Goal: Transaction & Acquisition: Subscribe to service/newsletter

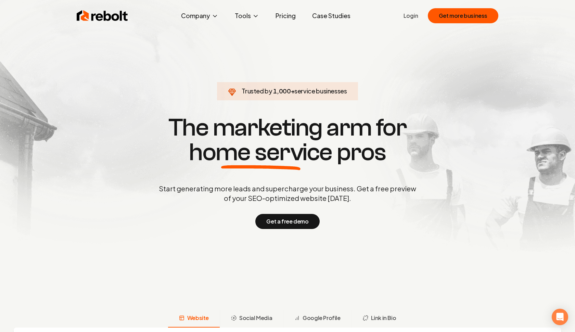
click at [337, 200] on p "Start generating more leads and supercharge your business. Get a free preview o…" at bounding box center [287, 193] width 260 height 19
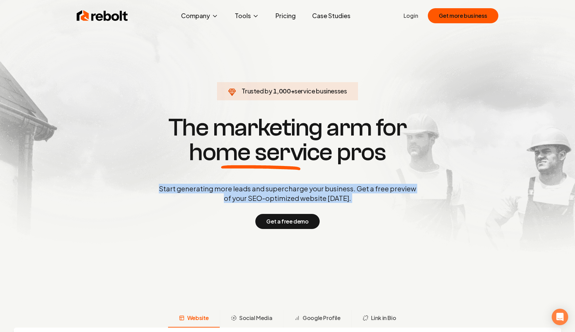
click at [337, 200] on p "Start generating more leads and supercharge your business. Get a free preview o…" at bounding box center [287, 193] width 260 height 19
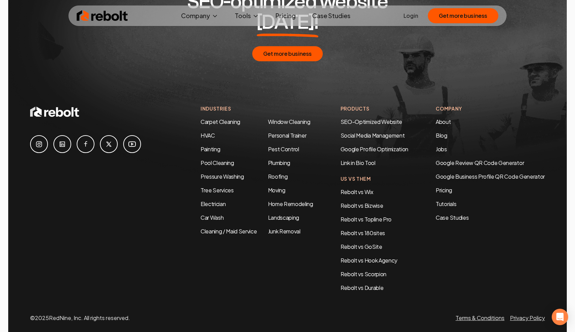
scroll to position [3313, 0]
click at [446, 159] on ul "Google Review QR Code Generator Google Business Profile QR Code Generator" at bounding box center [490, 170] width 109 height 22
click at [448, 160] on link "Google Review QR Code Generator" at bounding box center [480, 163] width 88 height 7
click at [451, 187] on link "Pricing" at bounding box center [490, 191] width 109 height 8
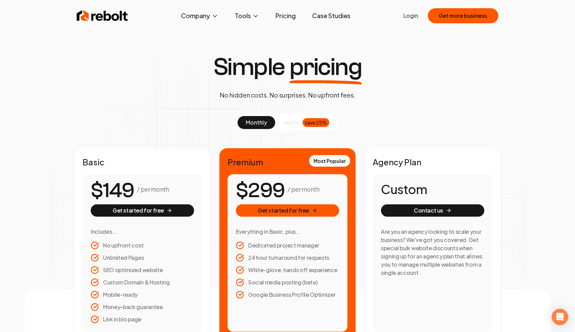
click at [266, 188] on span "9" at bounding box center [266, 191] width 13 height 26
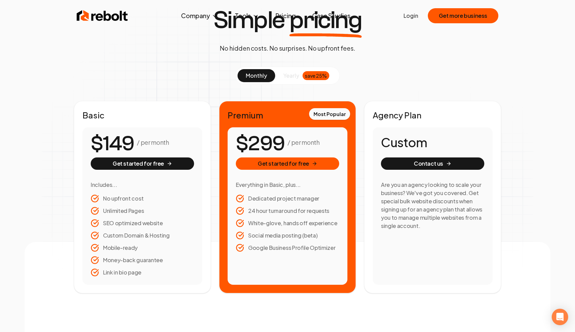
scroll to position [94, 0]
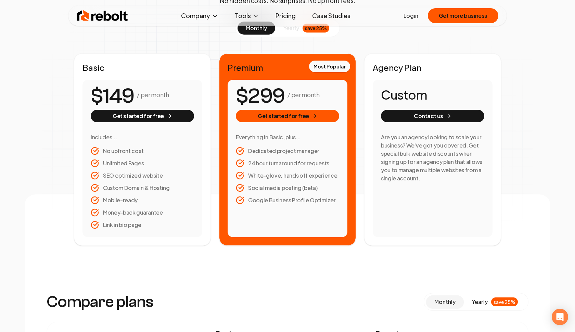
click at [270, 162] on li "24 hour turnaround for requests" at bounding box center [287, 163] width 103 height 8
click at [280, 193] on ul "Dedicated project manager 24 hour turnaround for requests White-glove, hands of…" at bounding box center [287, 176] width 103 height 58
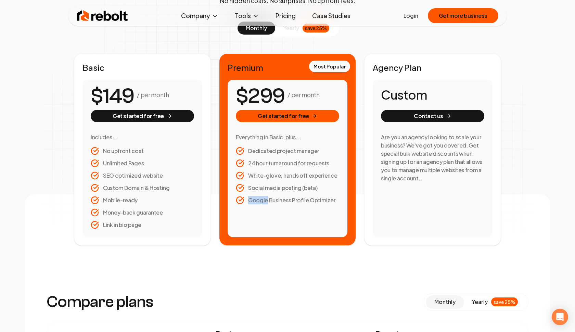
click at [280, 193] on ul "Dedicated project manager 24 hour turnaround for requests White-glove, hands of…" at bounding box center [287, 176] width 103 height 58
click at [290, 196] on li "Google Business Profile Optimizer" at bounding box center [287, 200] width 103 height 8
click at [291, 189] on li "Social media posting (beta)" at bounding box center [287, 188] width 103 height 8
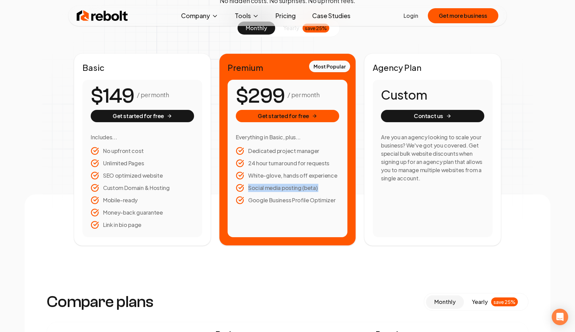
click at [294, 178] on li "White-glove, hands off experience" at bounding box center [287, 176] width 103 height 8
click at [142, 186] on li "Custom Domain & Hosting" at bounding box center [142, 188] width 103 height 8
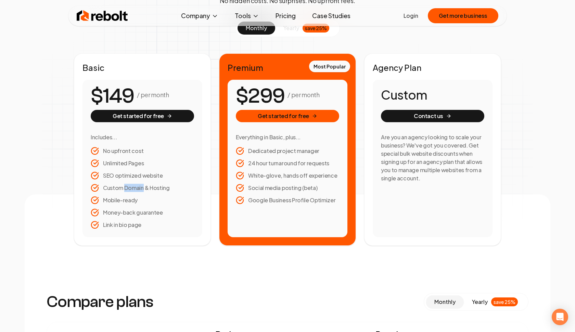
click at [142, 186] on li "Custom Domain & Hosting" at bounding box center [142, 188] width 103 height 8
click at [141, 174] on li "SEO optimized website" at bounding box center [142, 176] width 103 height 8
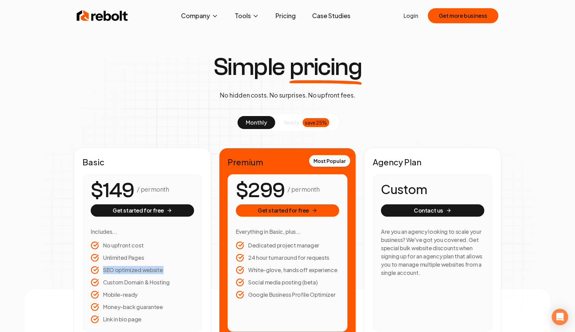
scroll to position [0, 0]
